Goal: Task Accomplishment & Management: Check status

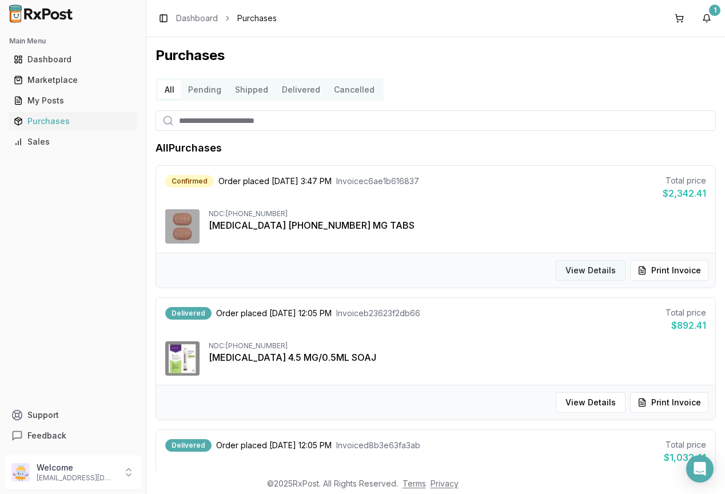
click at [579, 273] on button "View Details" at bounding box center [591, 270] width 70 height 21
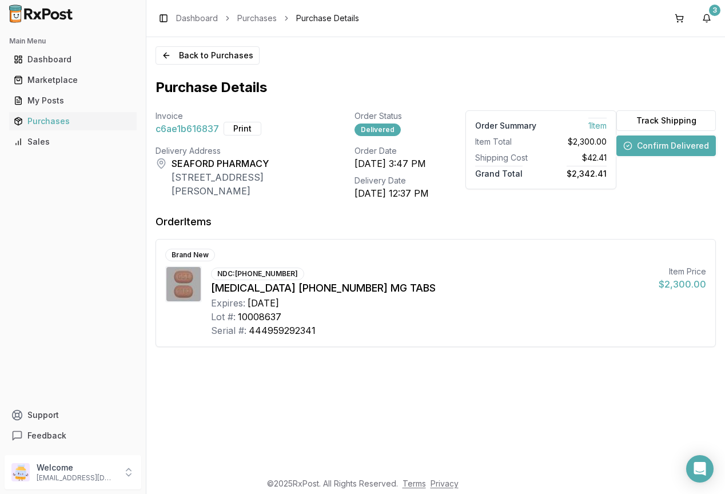
click at [671, 147] on button "Confirm Delivered" at bounding box center [665, 145] width 99 height 21
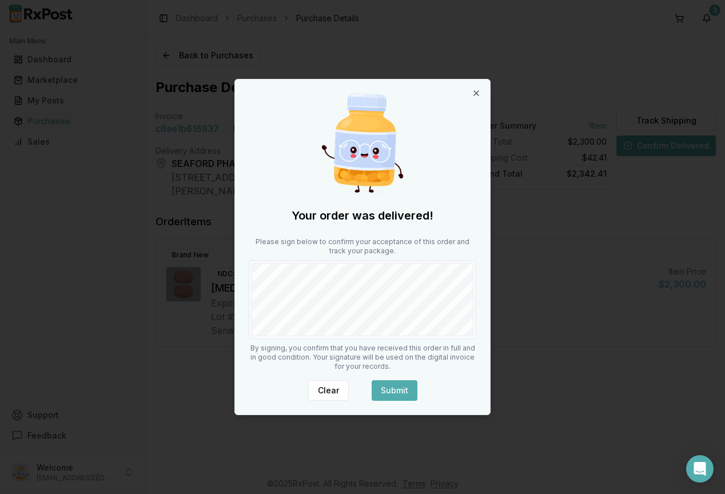
click at [399, 380] on button "Submit" at bounding box center [395, 390] width 46 height 21
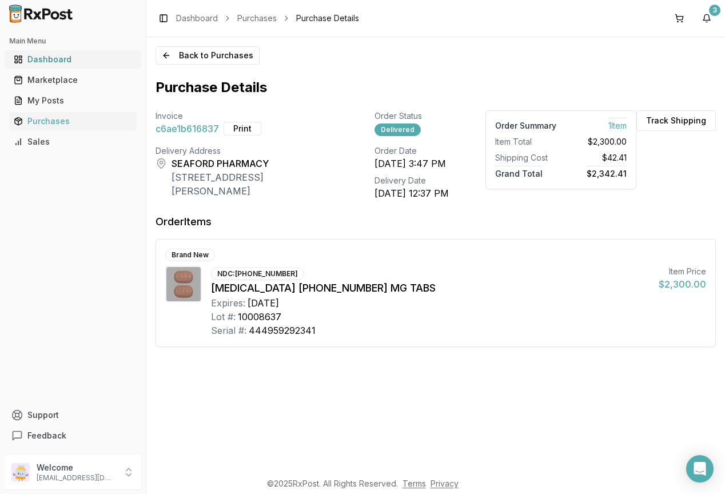
click at [37, 59] on div "Dashboard" at bounding box center [73, 59] width 118 height 11
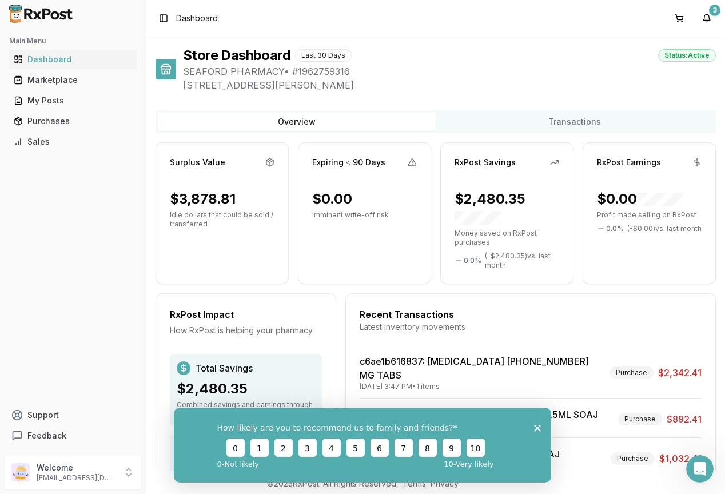
click at [536, 422] on div "How likely are you to recommend us to family and friends? 0 1 2 3 4 5 6 7 8 9 1…" at bounding box center [362, 444] width 377 height 75
click at [537, 426] on icon "Close survey" at bounding box center [537, 427] width 7 height 7
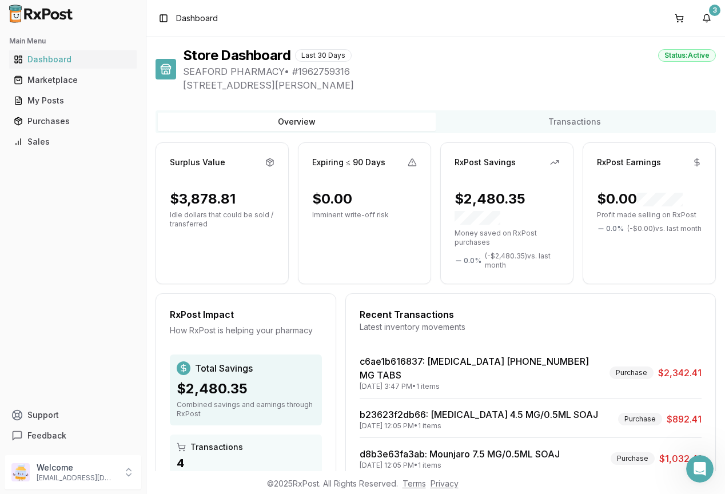
click at [47, 70] on ul "Dashboard Marketplace My Posts Purchases Sales" at bounding box center [73, 100] width 137 height 101
click at [47, 82] on div "Marketplace" at bounding box center [73, 79] width 118 height 11
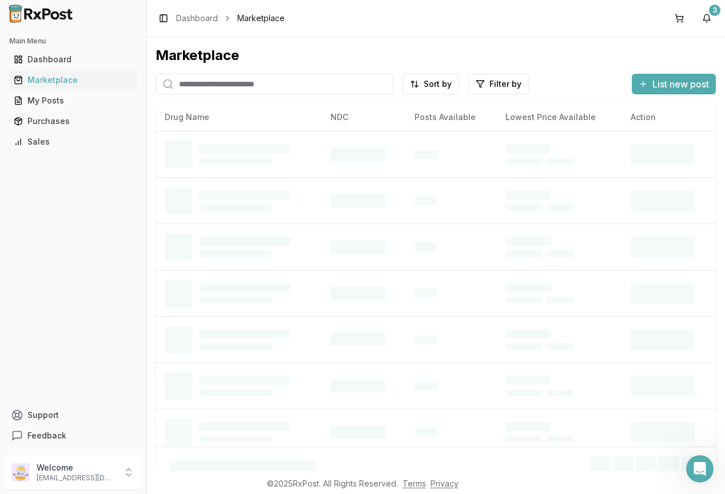
drag, startPoint x: 250, startPoint y: 87, endPoint x: 245, endPoint y: 83, distance: 6.5
click at [249, 87] on input "search" at bounding box center [274, 84] width 238 height 21
type input "*******"
